Goal: Task Accomplishment & Management: Complete application form

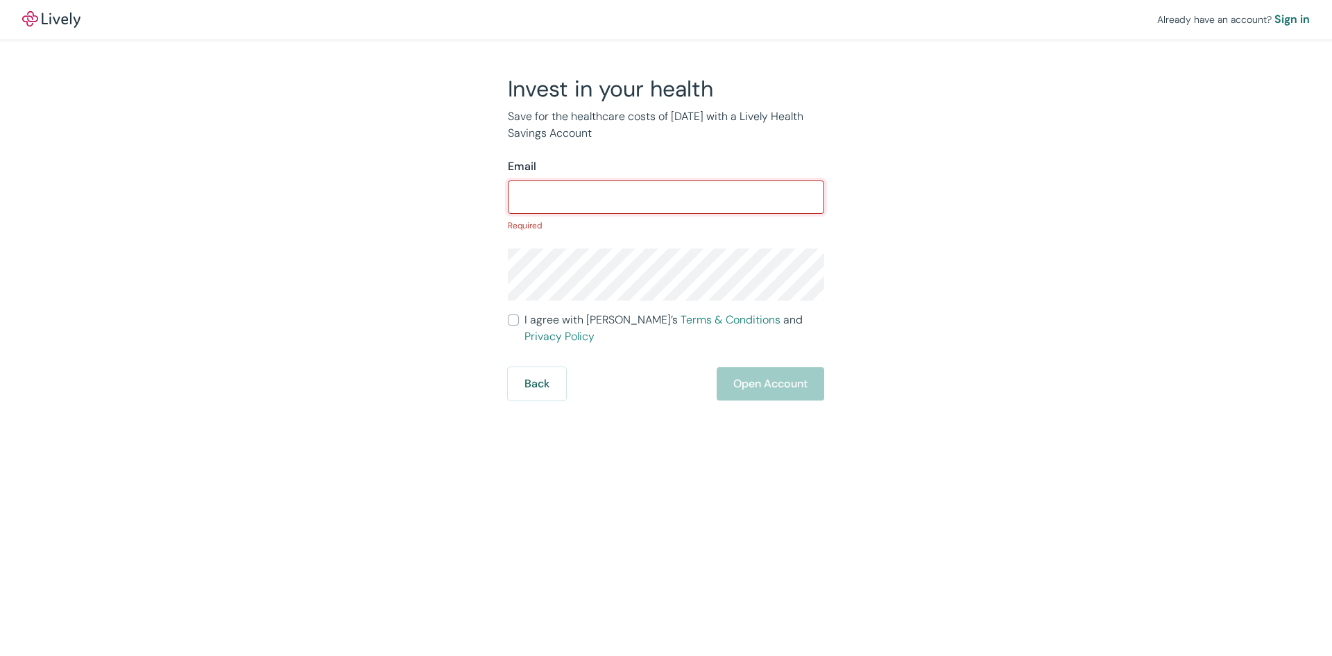
click at [538, 211] on div "​" at bounding box center [666, 196] width 316 height 33
click at [562, 194] on input "Email" at bounding box center [666, 197] width 316 height 28
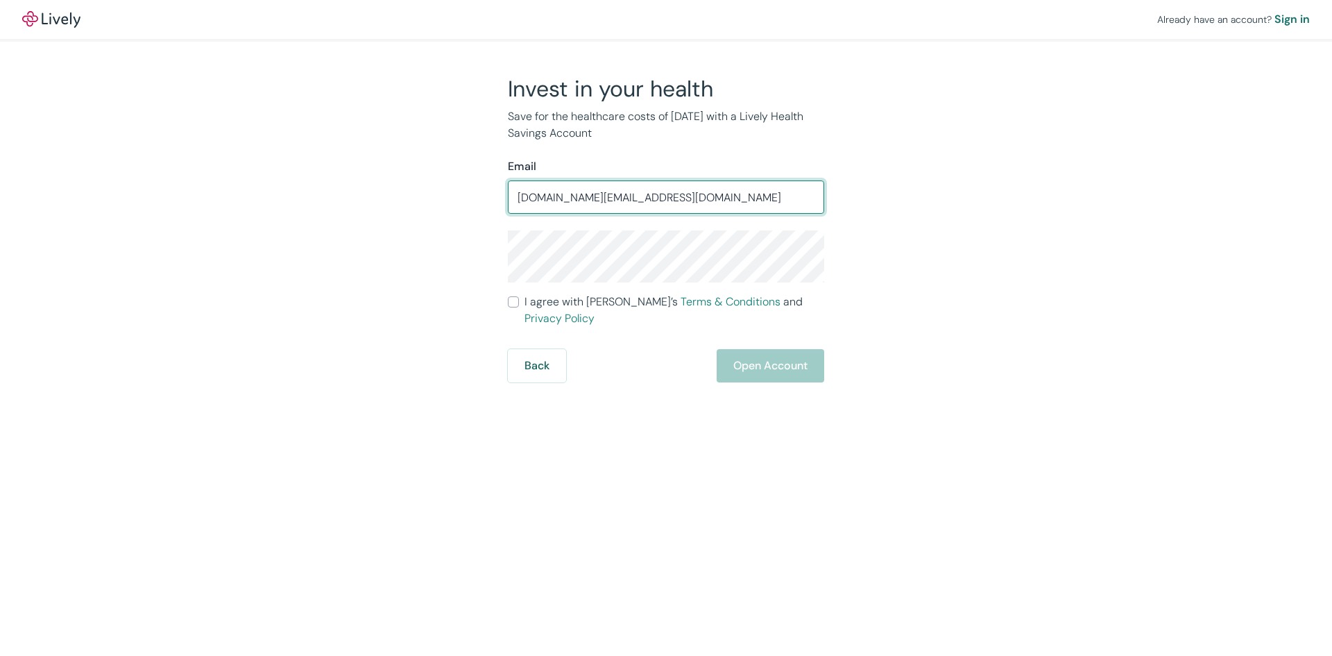
type input "[DOMAIN_NAME][EMAIL_ADDRESS][DOMAIN_NAME]"
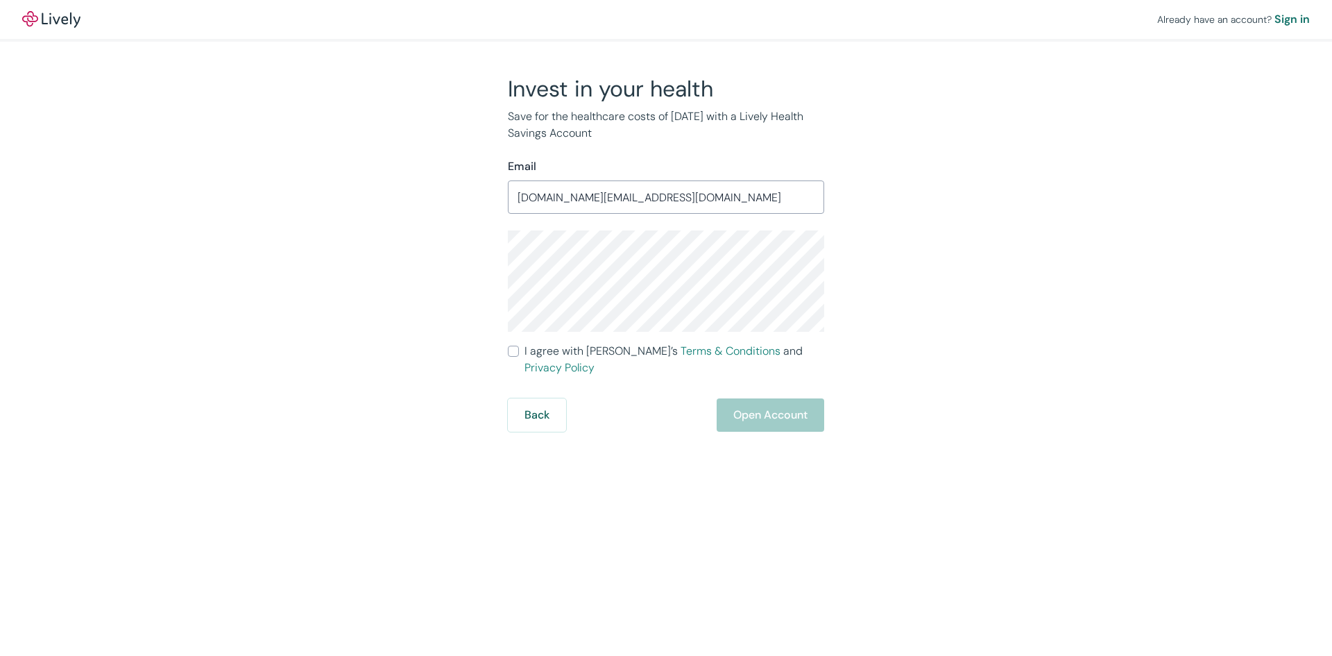
click at [513, 352] on input "I agree with Lively’s Terms & Conditions and Privacy Policy" at bounding box center [513, 350] width 11 height 11
checkbox input "true"
drag, startPoint x: 341, startPoint y: 383, endPoint x: 359, endPoint y: 383, distance: 17.3
click at [343, 384] on div "Invest in your health Save for the healthcare costs of [DATE] with a Lively Hea…" at bounding box center [658, 253] width 666 height 357
click at [769, 398] on button "Open Account" at bounding box center [771, 414] width 108 height 33
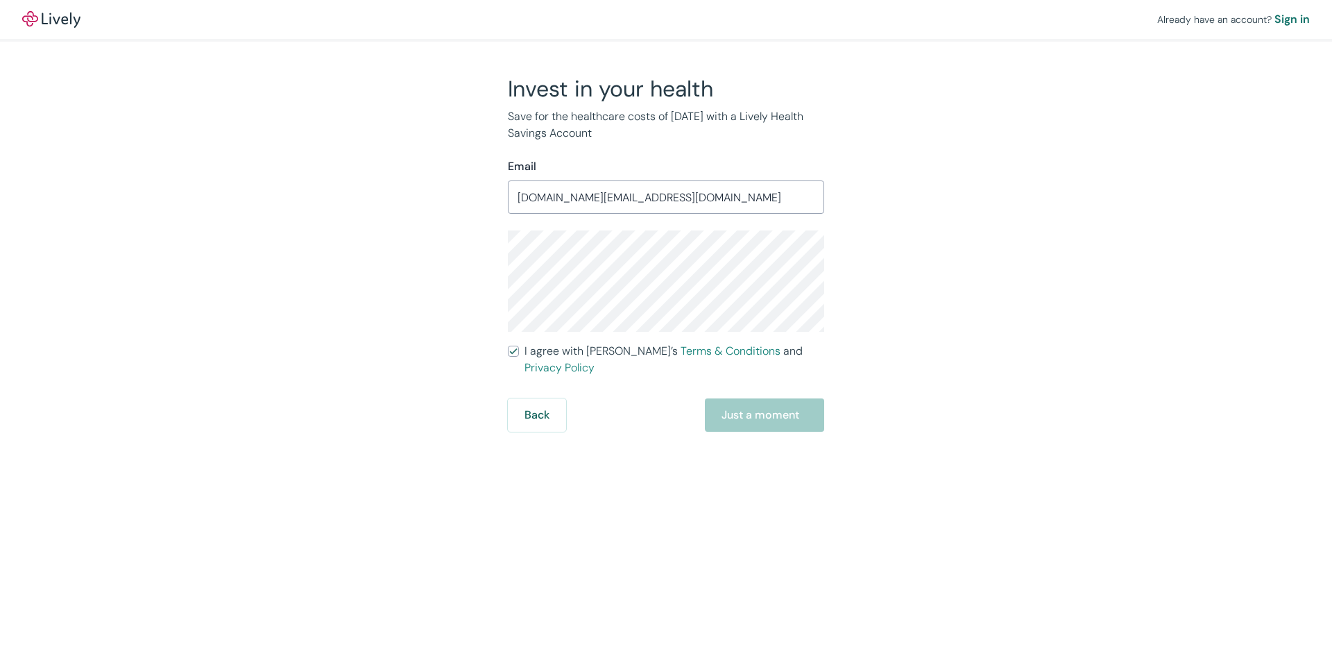
click at [336, 281] on div "Invest in your health Save for the healthcare costs of [DATE] with a Lively Hea…" at bounding box center [658, 253] width 666 height 357
click at [524, 473] on div "Already have an account? Sign in Invest in your health Save for the healthcare …" at bounding box center [666, 328] width 1332 height 656
click at [713, 501] on div "Already have an account? Sign in Invest in your health Save for the healthcare …" at bounding box center [666, 328] width 1332 height 656
